Goal: Task Accomplishment & Management: Complete application form

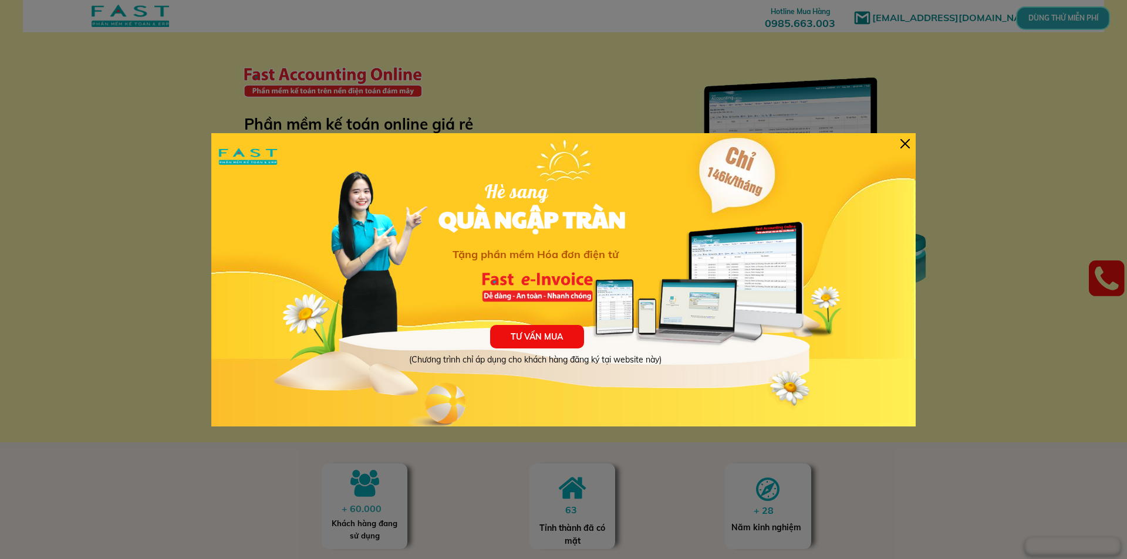
click at [906, 136] on div "TƯ VẤN MUA (Chương trình chỉ áp dụng cho khách hàng đăng ký tại website này) Hè…" at bounding box center [563, 279] width 704 height 293
click at [907, 144] on div at bounding box center [904, 143] width 9 height 9
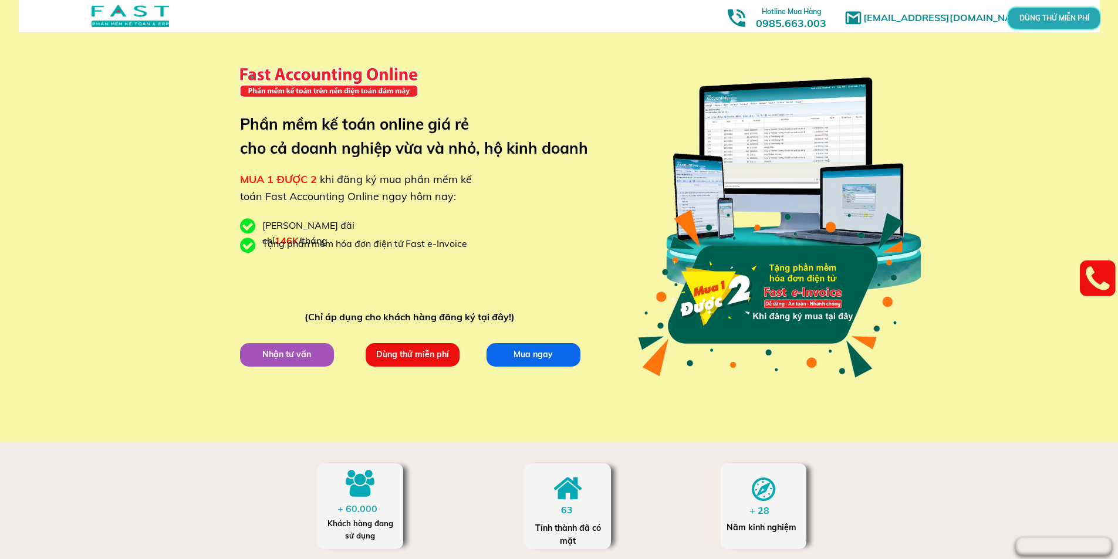
scroll to position [176, 0]
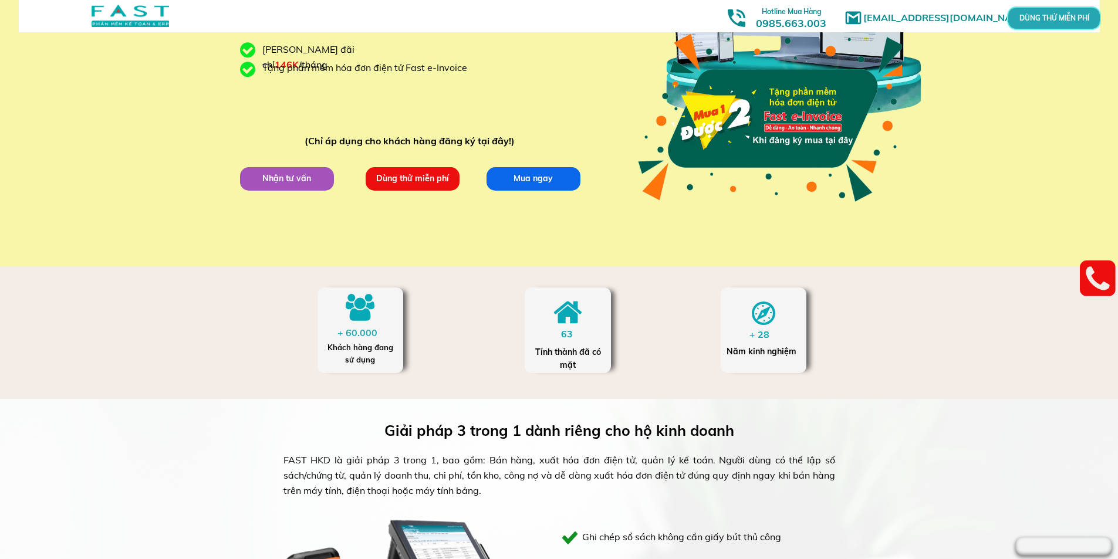
click at [292, 180] on p "Nhận tư vấn" at bounding box center [286, 179] width 102 height 26
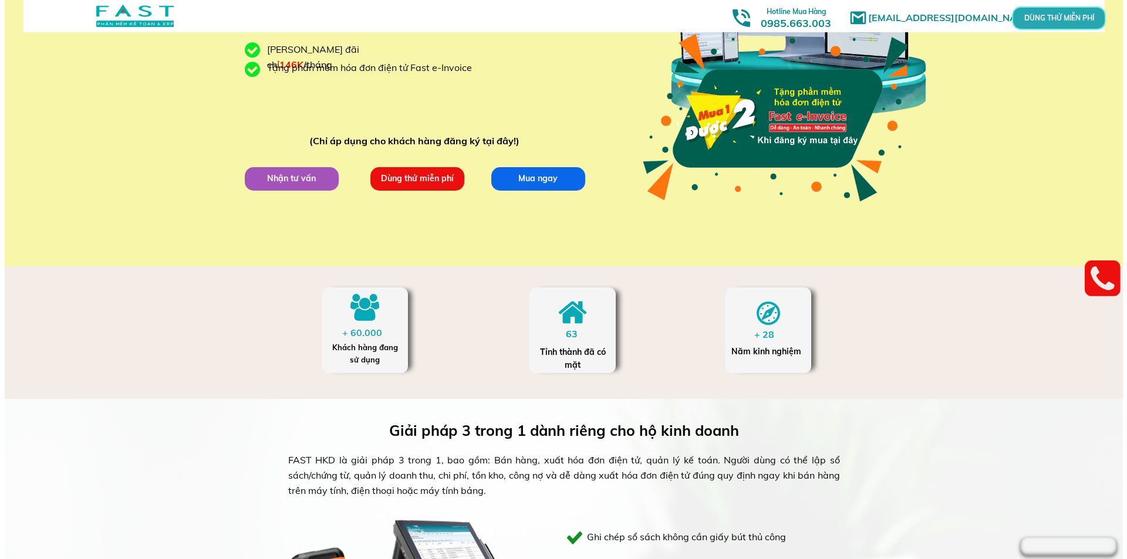
scroll to position [0, 0]
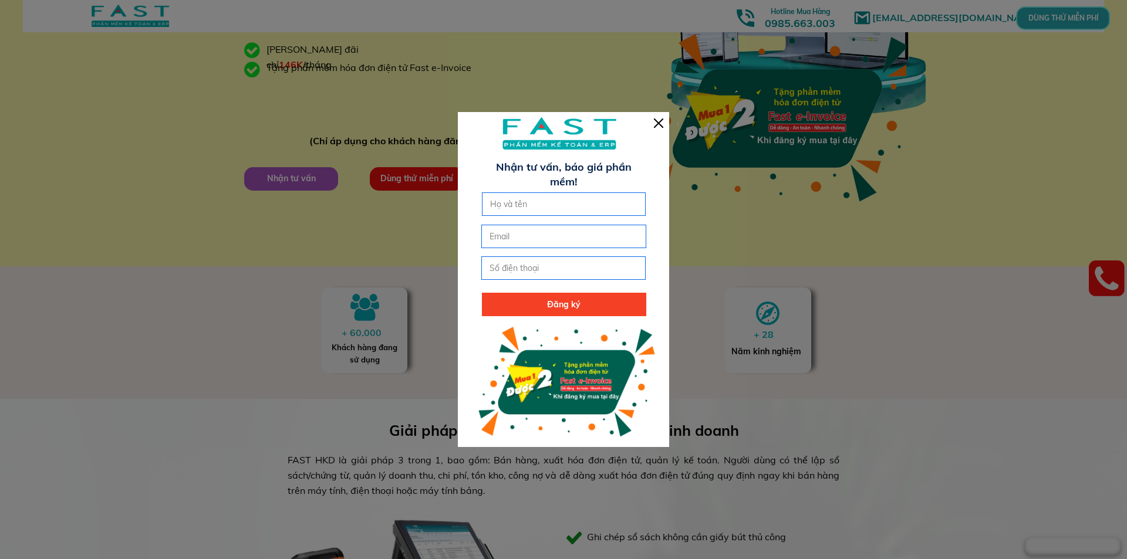
click at [541, 209] on input "text" at bounding box center [564, 204] width 154 height 22
type input "LE THI HA"
click at [534, 269] on input "tel" at bounding box center [564, 268] width 154 height 22
type input "0984196073"
click at [524, 232] on input "email" at bounding box center [564, 236] width 154 height 22
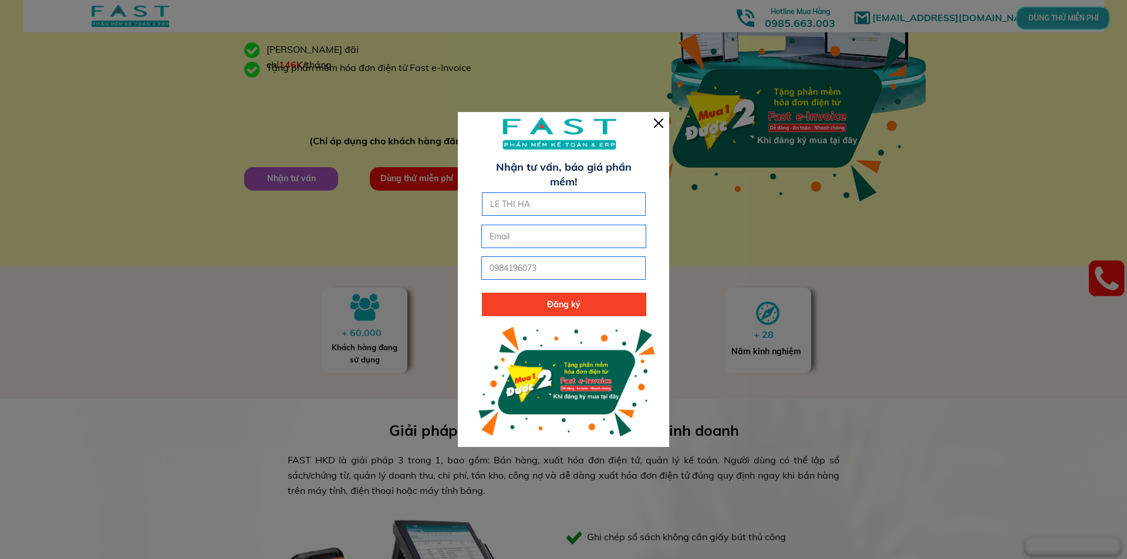
type input "E"
type input "[EMAIL_ADDRESS][DOMAIN_NAME]"
click at [562, 309] on p "Đăng ký" at bounding box center [564, 304] width 164 height 23
